Goal: Task Accomplishment & Management: Use online tool/utility

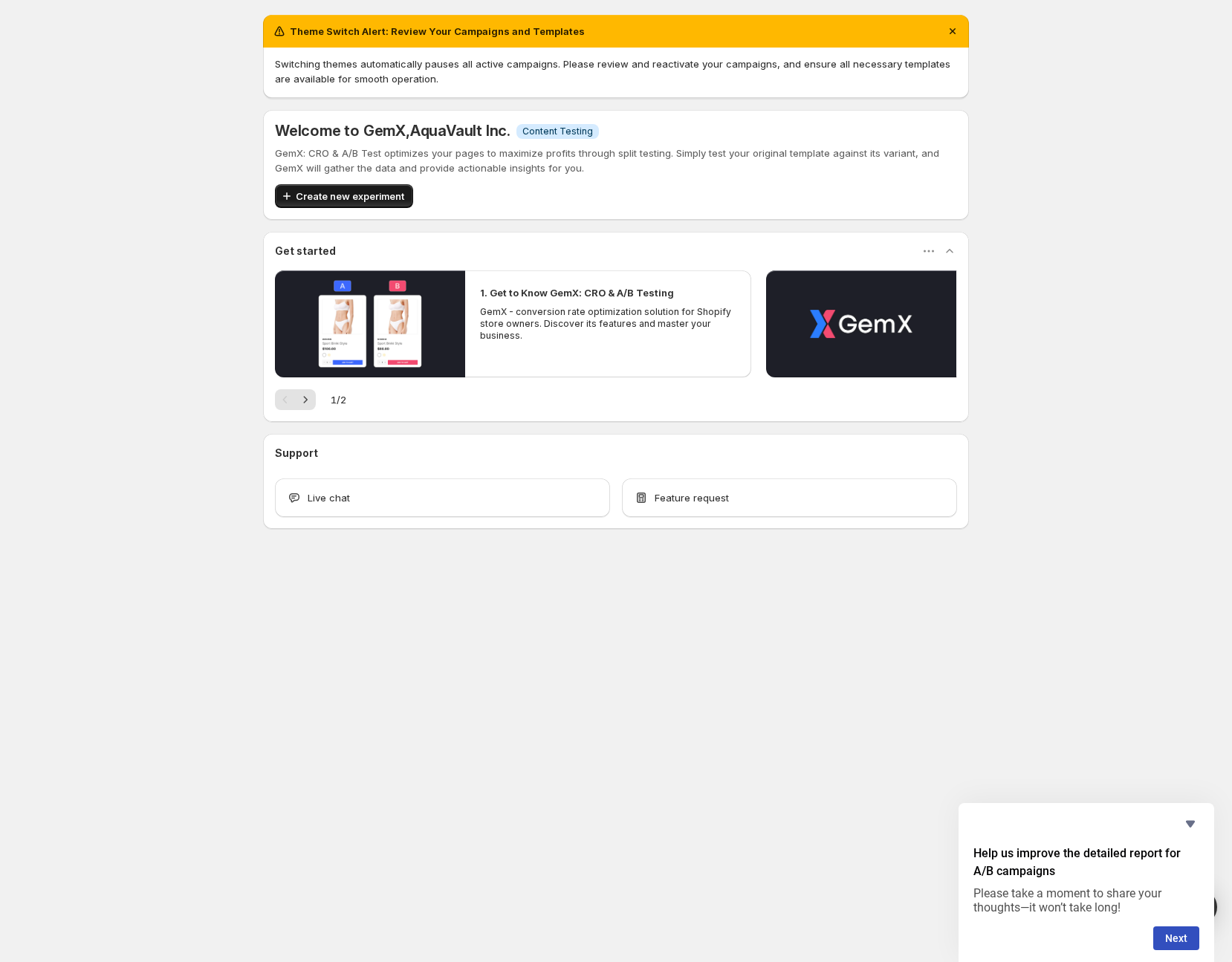
click at [321, 195] on span "Create new experiment" at bounding box center [349, 196] width 108 height 15
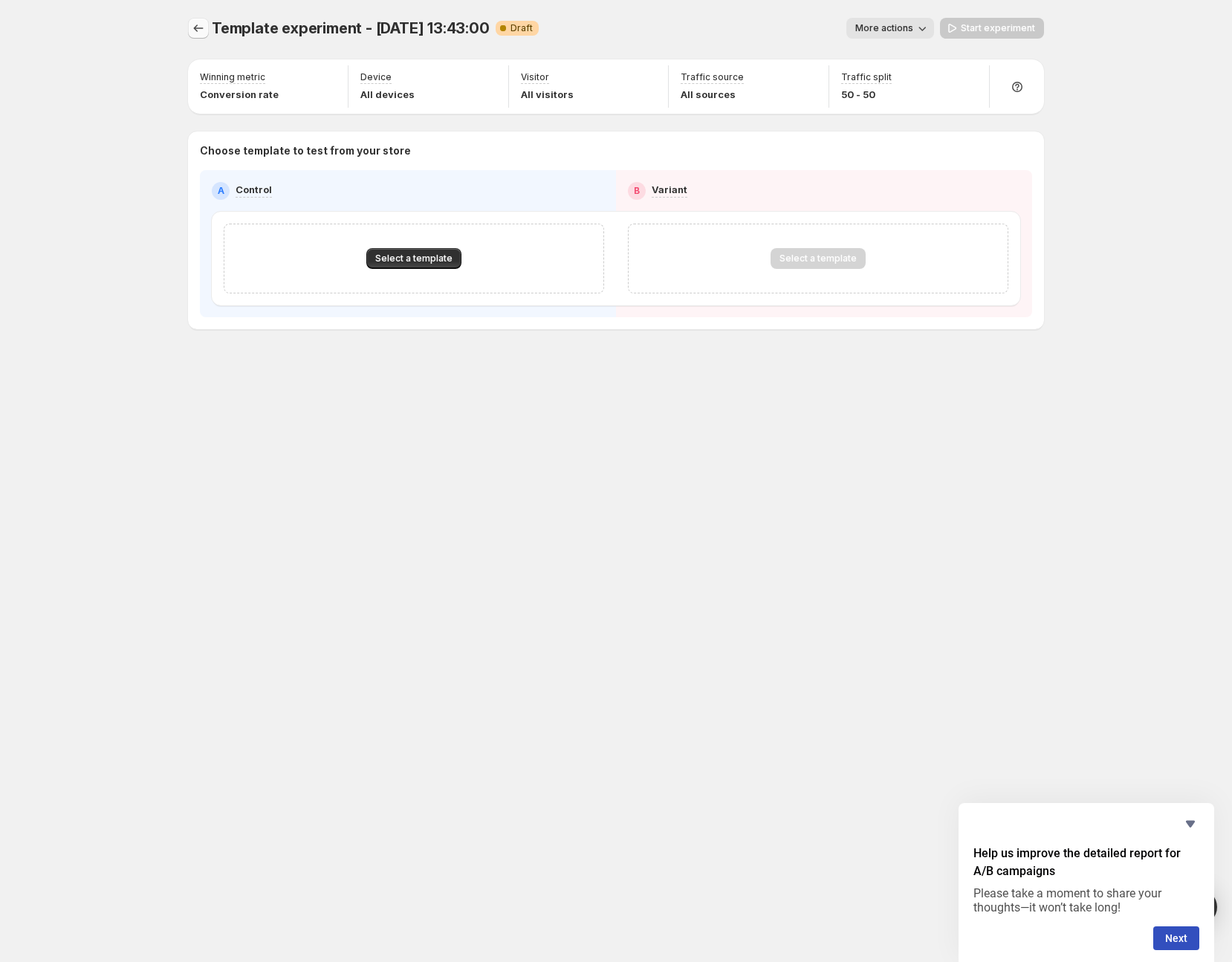
click at [197, 25] on icon "Experiments" at bounding box center [199, 29] width 15 height 15
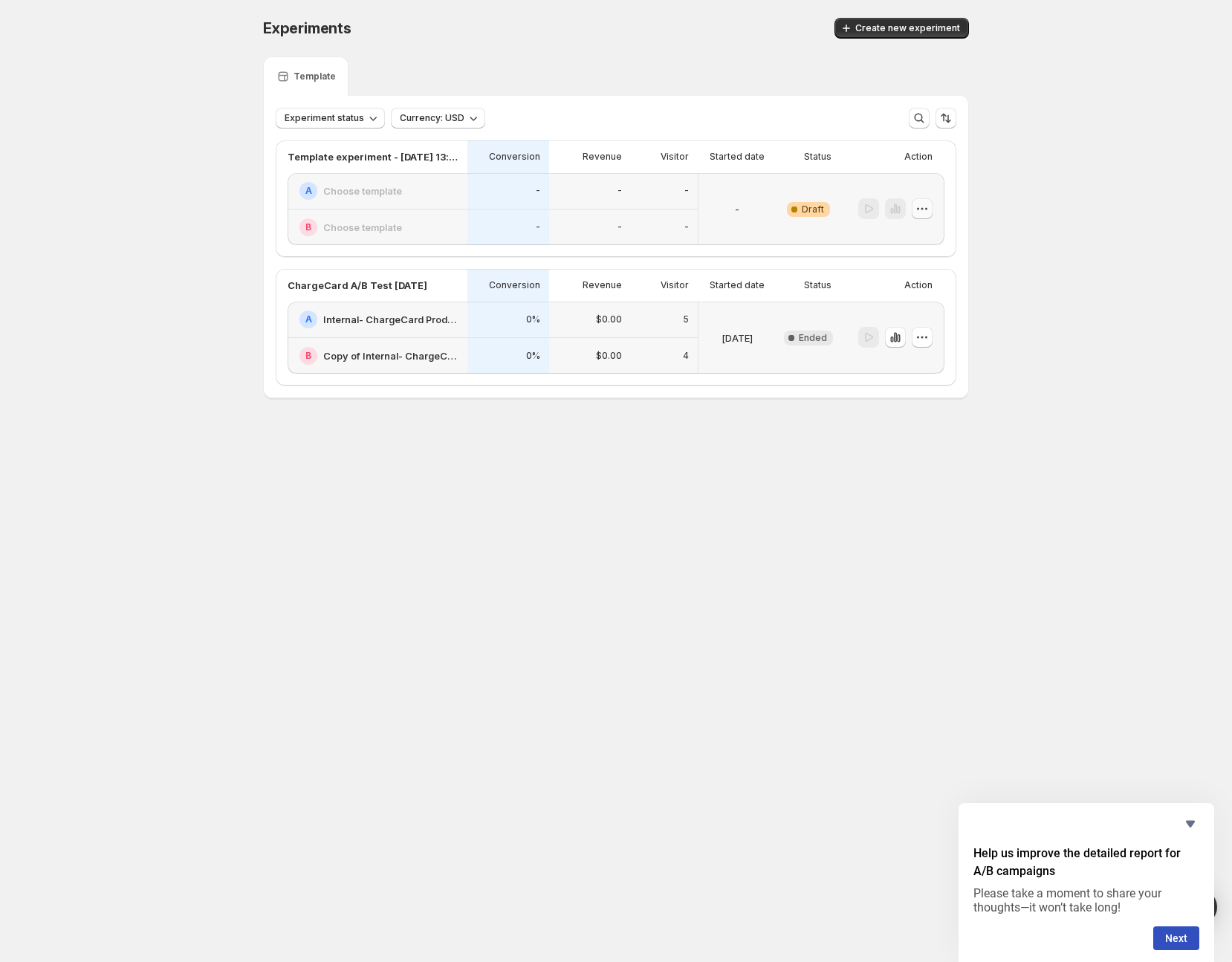
click at [916, 209] on icon "button" at bounding box center [922, 209] width 15 height 15
click at [929, 324] on button "Delete" at bounding box center [922, 315] width 101 height 24
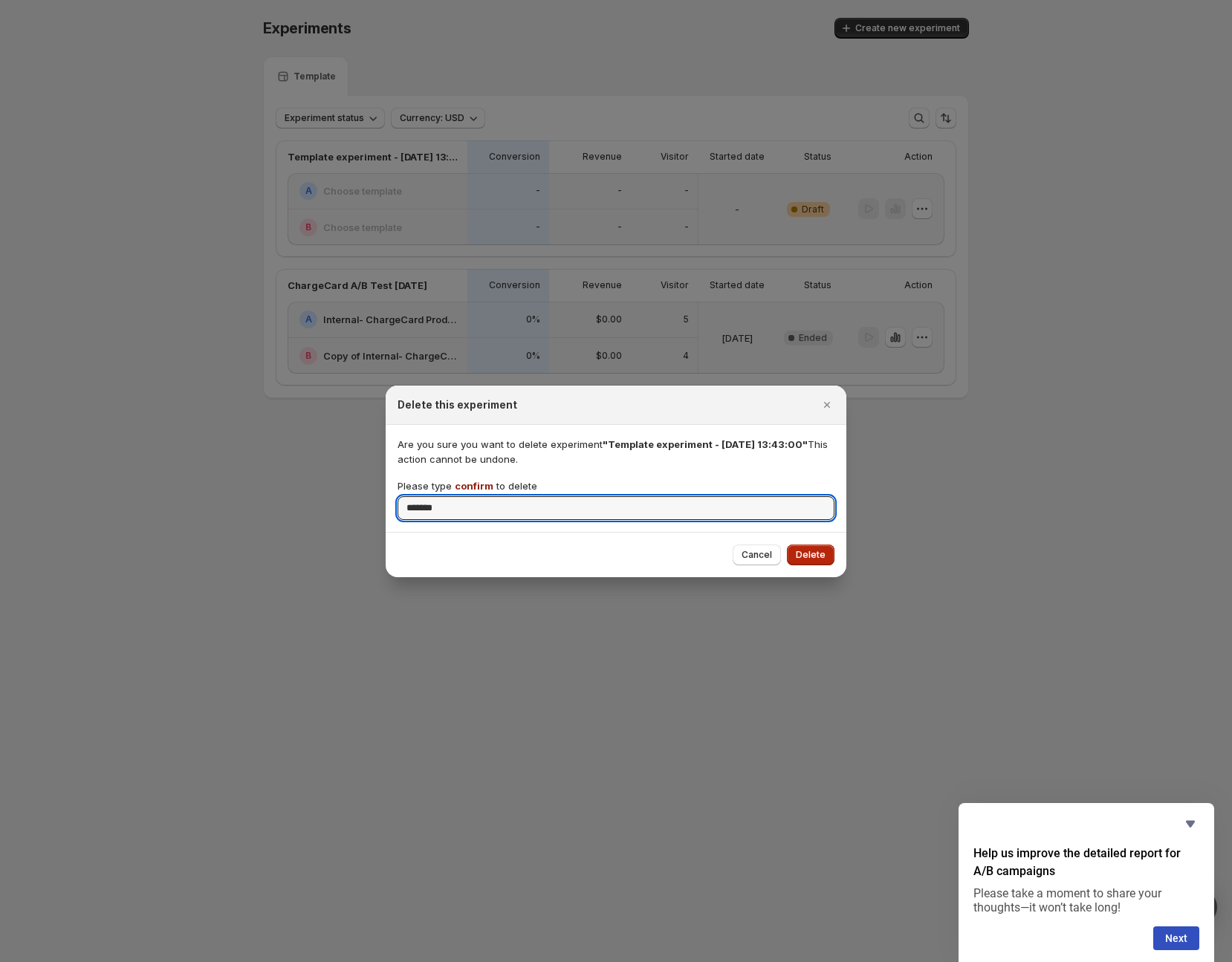
type input "*******"
click at [822, 558] on span "Delete" at bounding box center [810, 555] width 29 height 12
